Goal: Information Seeking & Learning: Learn about a topic

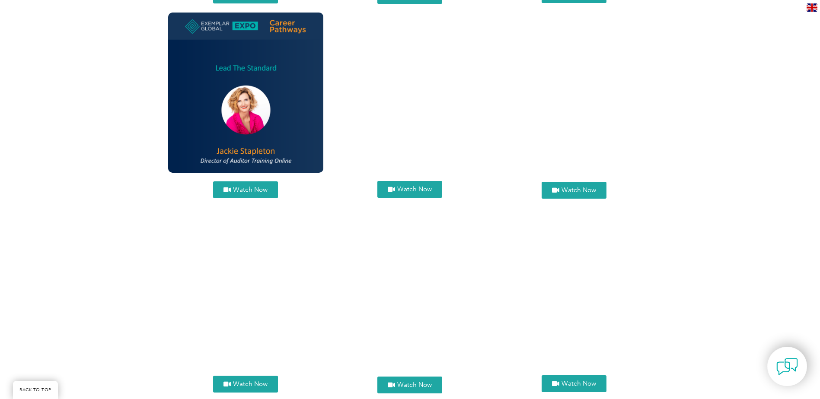
scroll to position [432, 0]
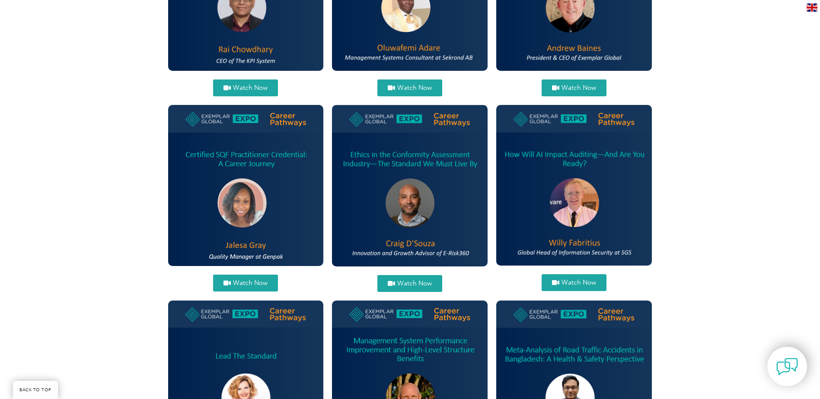
click at [586, 276] on link "Watch Now" at bounding box center [573, 282] width 65 height 17
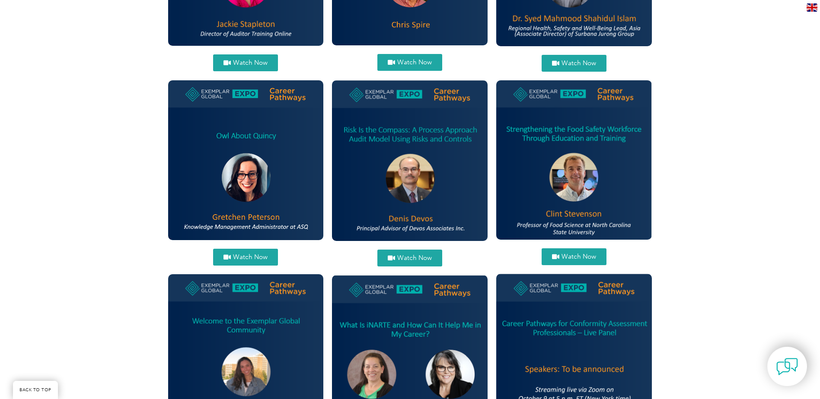
scroll to position [864, 0]
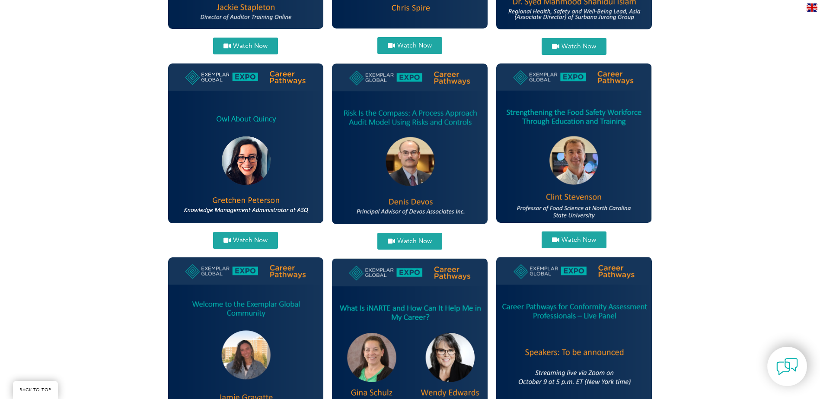
click at [423, 242] on span "Watch Now" at bounding box center [414, 241] width 35 height 6
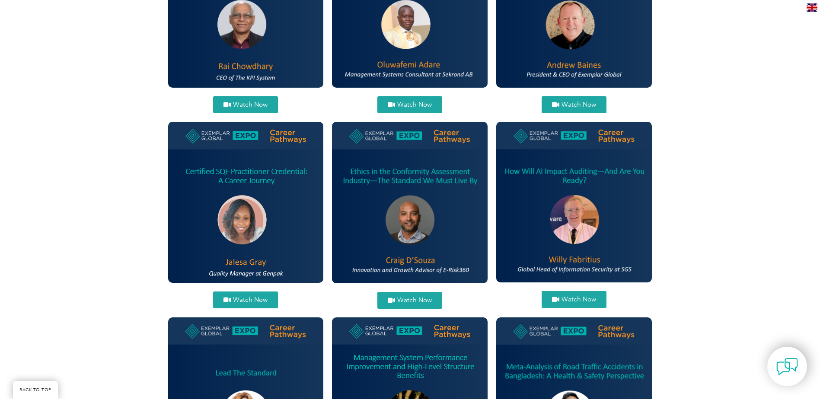
scroll to position [432, 0]
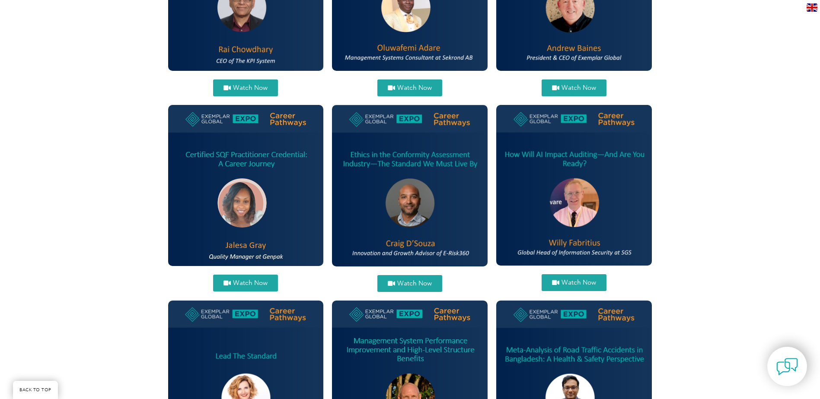
click at [254, 278] on link "Watch Now" at bounding box center [245, 283] width 65 height 17
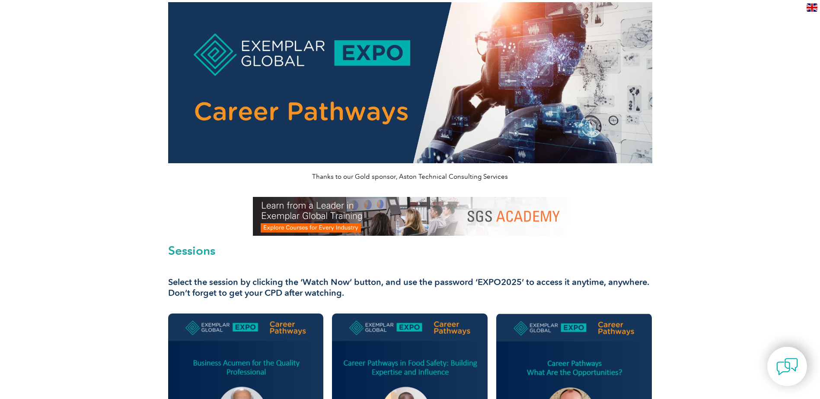
scroll to position [0, 0]
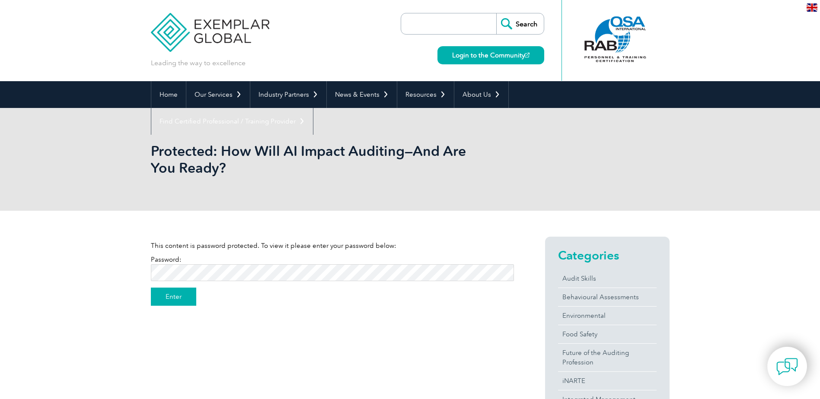
click at [181, 298] on input "Enter" at bounding box center [173, 297] width 45 height 18
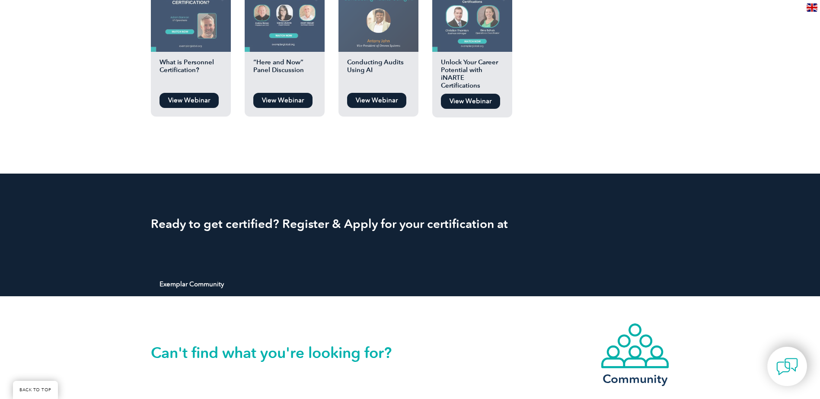
scroll to position [864, 0]
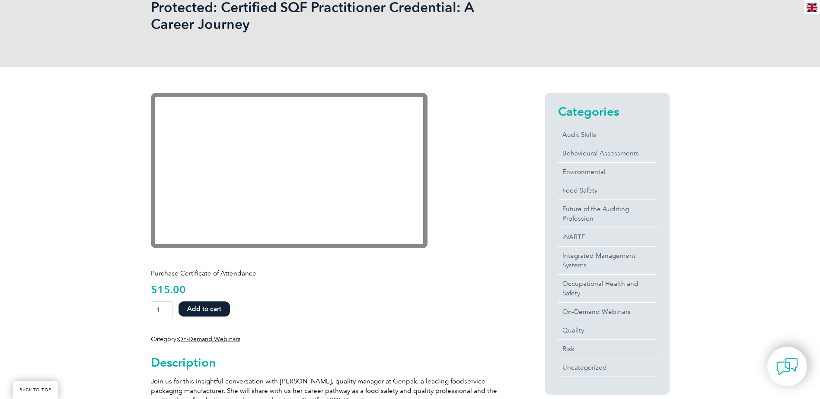
scroll to position [288, 0]
